Goal: Task Accomplishment & Management: Use online tool/utility

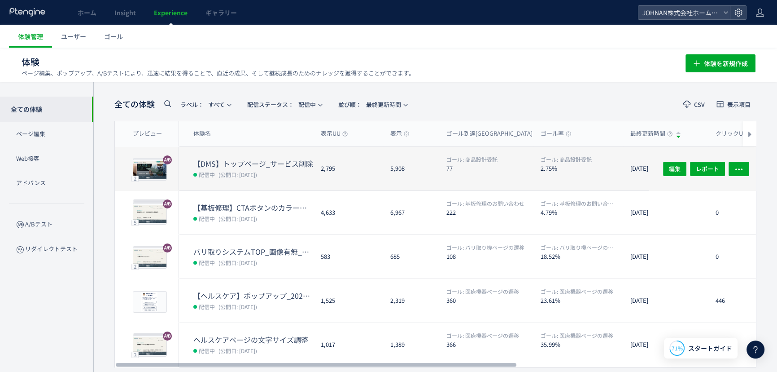
click at [543, 175] on dl "ゴール: 商品設計受託 2.75%" at bounding box center [582, 172] width 83 height 35
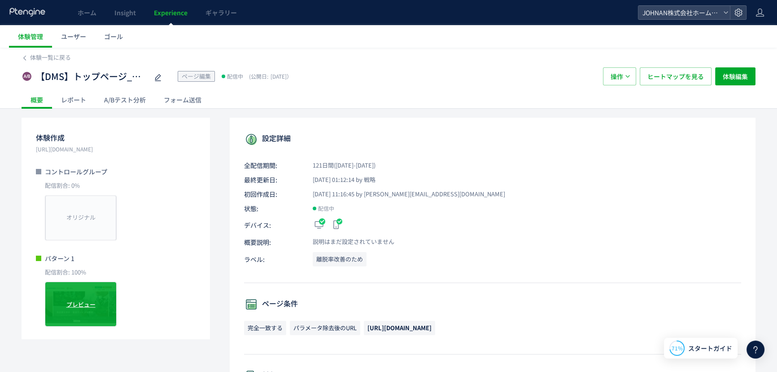
click at [57, 301] on div "プレビュー" at bounding box center [81, 303] width 72 height 45
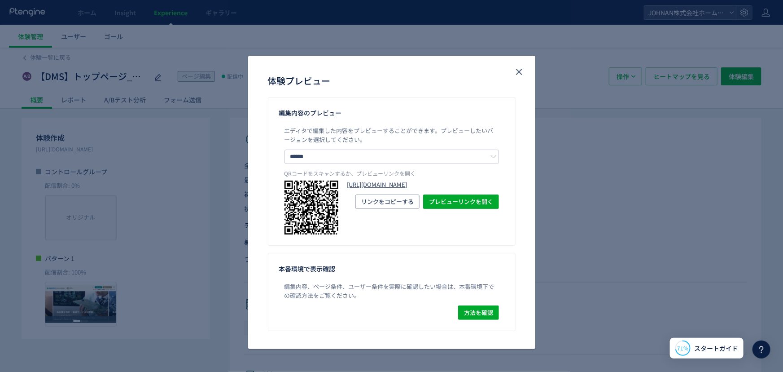
click at [468, 189] on link "[URL][DOMAIN_NAME]" at bounding box center [423, 184] width 152 height 9
click at [517, 70] on icon "close" at bounding box center [519, 71] width 11 height 11
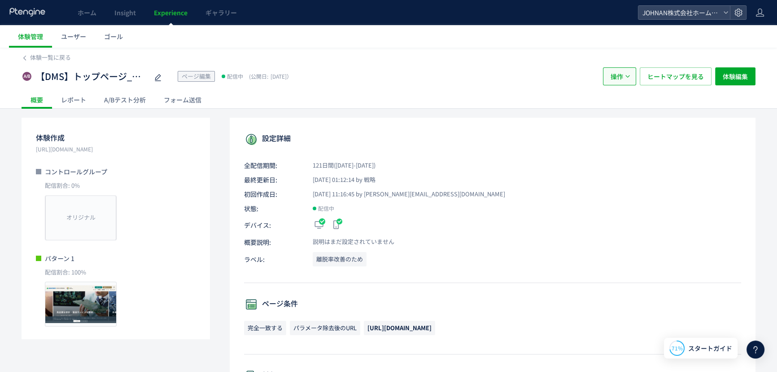
click at [620, 71] on span "操作" at bounding box center [617, 76] width 13 height 18
click at [752, 74] on button "体験編集" at bounding box center [735, 76] width 40 height 18
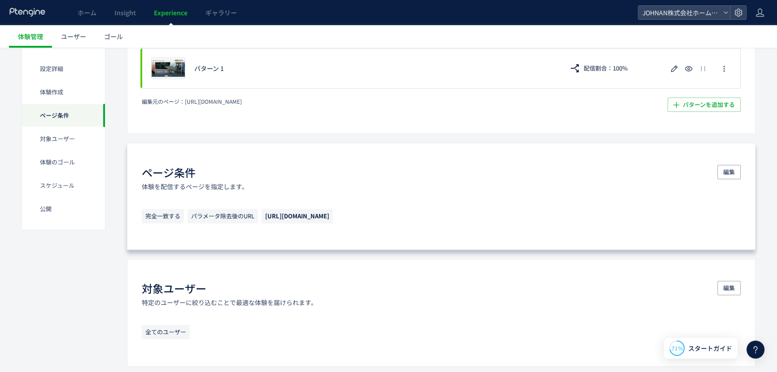
scroll to position [650, 0]
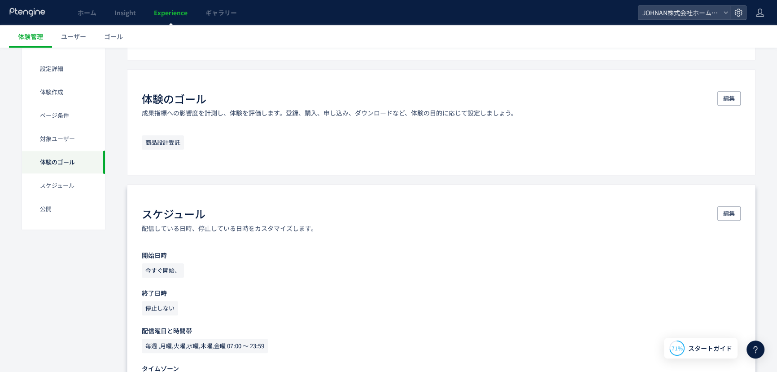
click at [171, 272] on span "今すぐ開始、" at bounding box center [163, 270] width 42 height 14
click at [728, 216] on span "編集" at bounding box center [730, 213] width 12 height 14
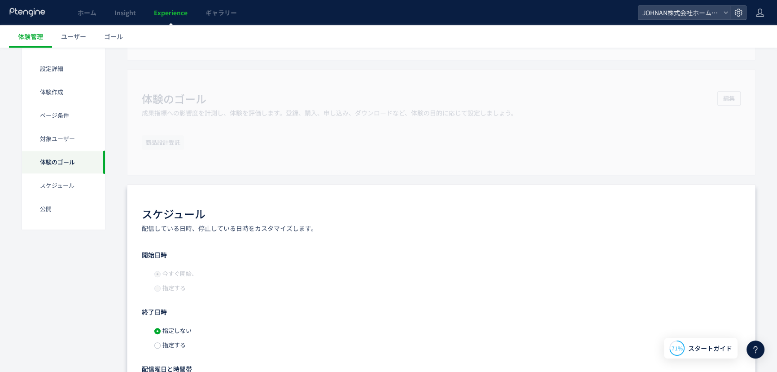
click at [172, 328] on span "指定しない" at bounding box center [176, 330] width 31 height 9
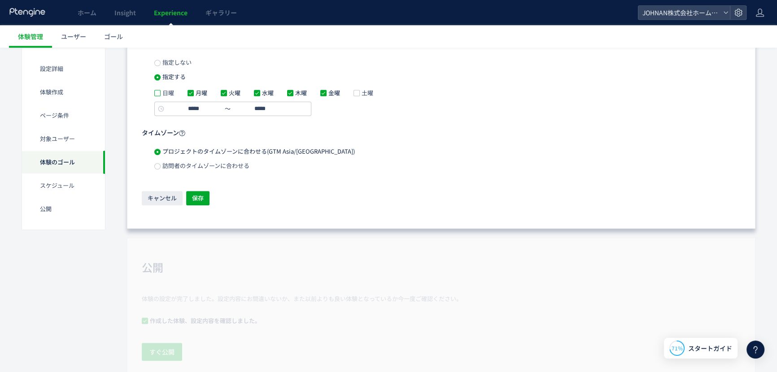
click at [157, 94] on span at bounding box center [157, 93] width 6 height 6
click at [361, 92] on span "土曜" at bounding box center [366, 92] width 13 height 9
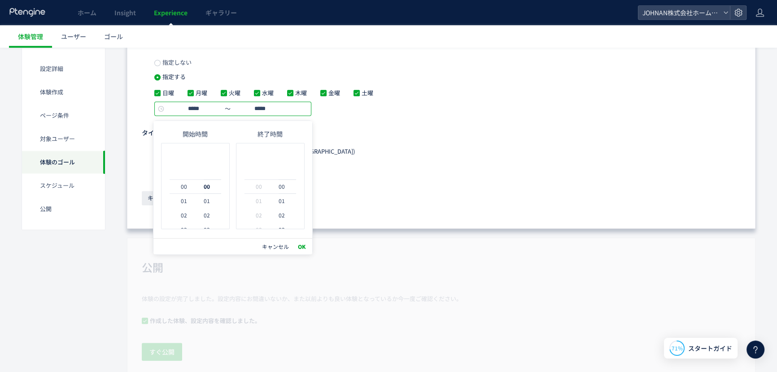
click at [195, 110] on input "*****" at bounding box center [193, 108] width 57 height 11
click at [169, 60] on span "指定しない" at bounding box center [176, 62] width 31 height 9
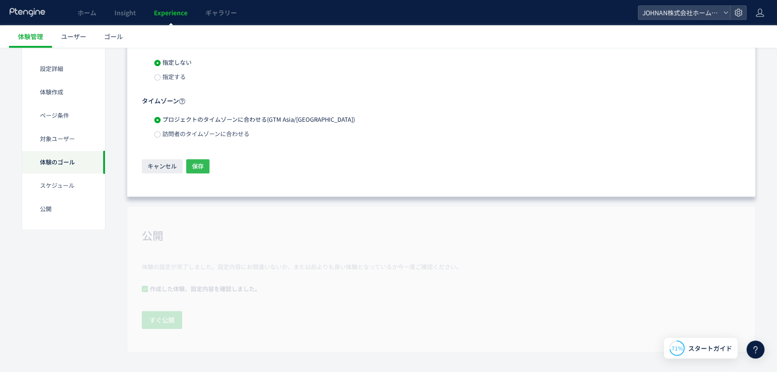
click at [200, 169] on span "保存" at bounding box center [198, 166] width 12 height 14
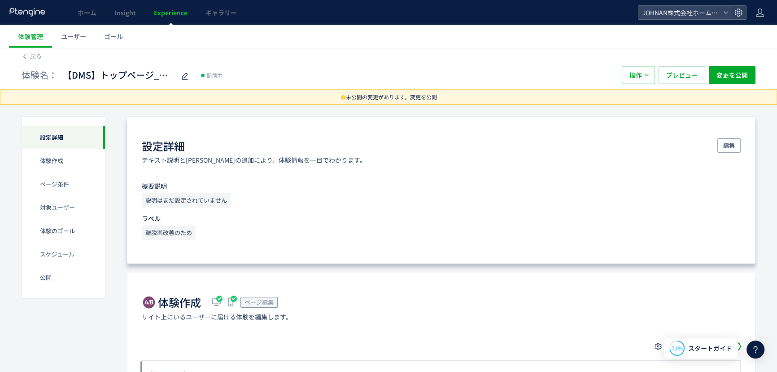
scroll to position [0, 0]
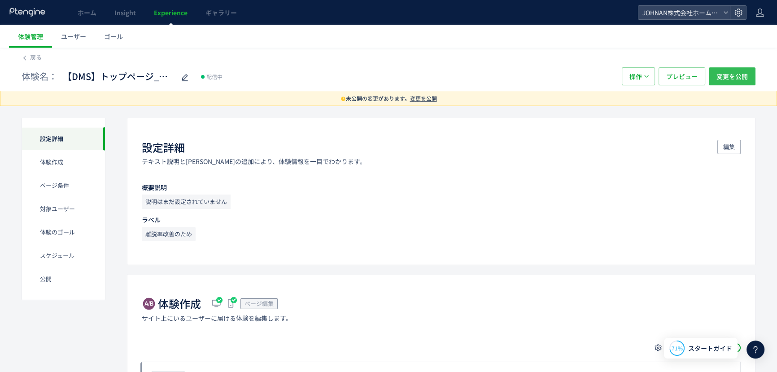
click at [744, 74] on span "変更を公開" at bounding box center [732, 76] width 31 height 18
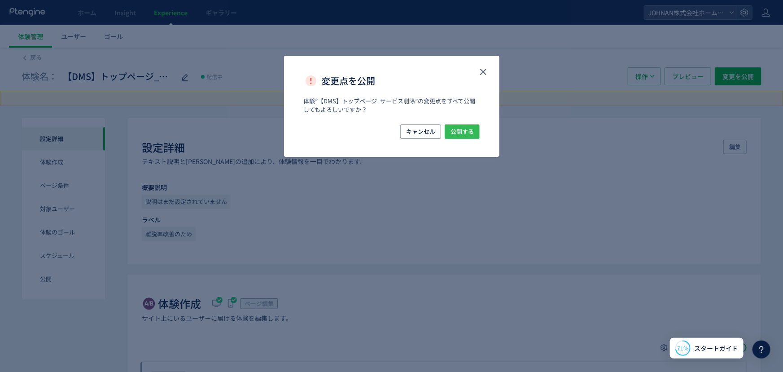
click at [474, 132] on span "公開する" at bounding box center [462, 131] width 23 height 14
